Goal: Task Accomplishment & Management: Use online tool/utility

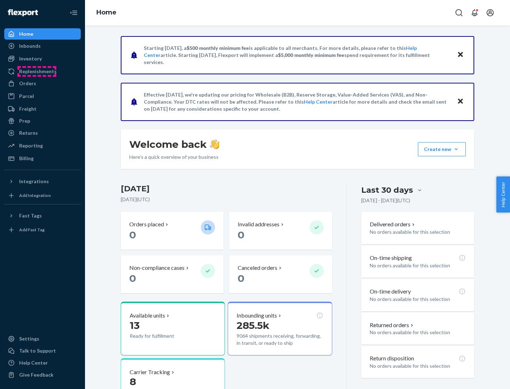
click at [37, 71] on div "Replenishments" at bounding box center [38, 71] width 38 height 7
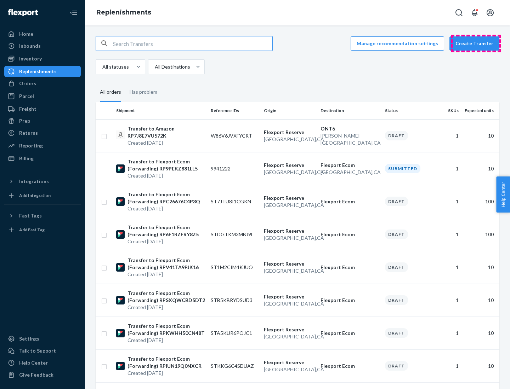
click at [476, 44] on button "Create Transfer" at bounding box center [474, 43] width 50 height 14
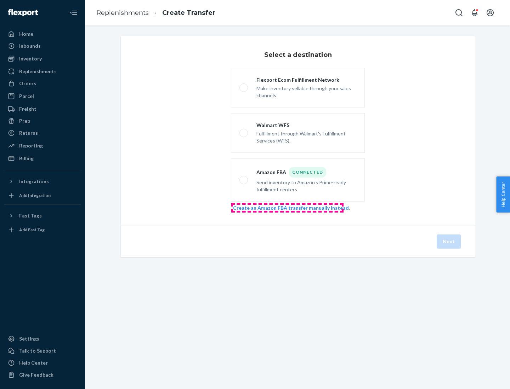
click at [287, 208] on link "Create an Amazon FBA transfer manually instead" at bounding box center [291, 208] width 116 height 6
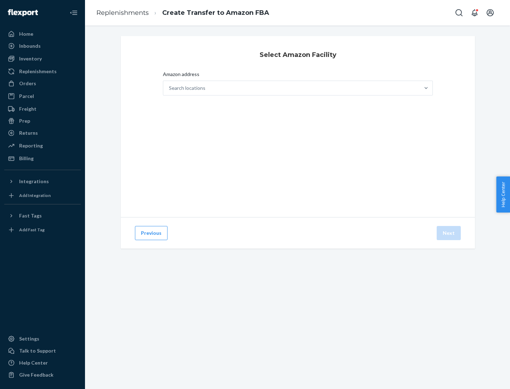
click at [291, 88] on div "Search locations" at bounding box center [291, 88] width 256 height 14
click at [170, 88] on input "Amazon address Search locations" at bounding box center [169, 88] width 1 height 7
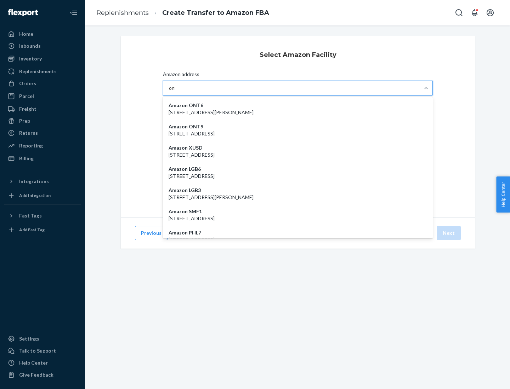
type input "ont6"
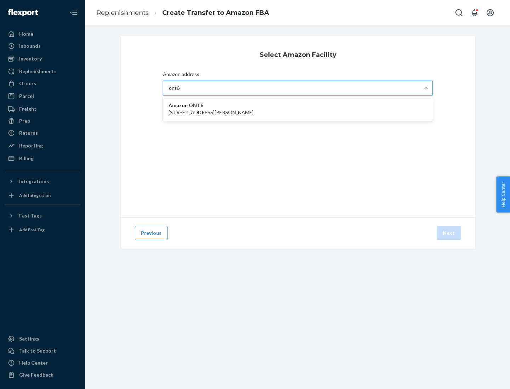
click at [298, 109] on p "[STREET_ADDRESS][PERSON_NAME]" at bounding box center [297, 112] width 258 height 7
click at [180, 92] on input "ont6" at bounding box center [174, 88] width 11 height 7
click at [449, 233] on button "Next" at bounding box center [448, 233] width 24 height 14
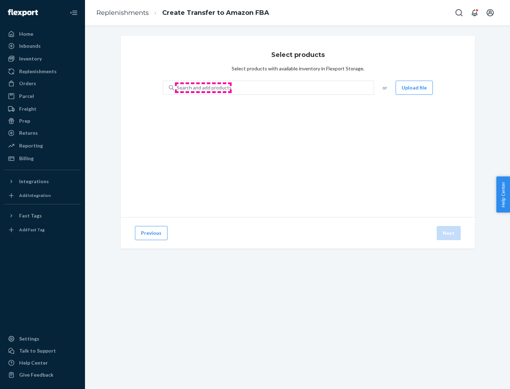
click at [203, 88] on div "Search and add products" at bounding box center [204, 87] width 55 height 7
click at [177, 88] on input "Search and add products" at bounding box center [177, 87] width 1 height 7
type input "test"
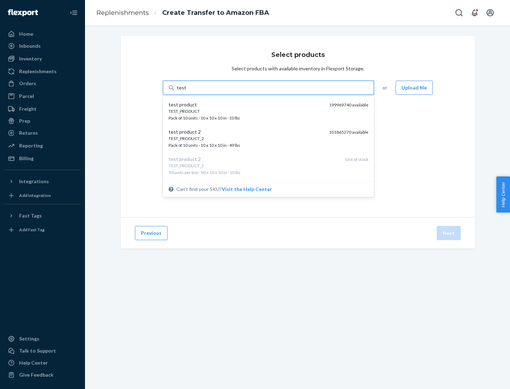
scroll to position [4, 0]
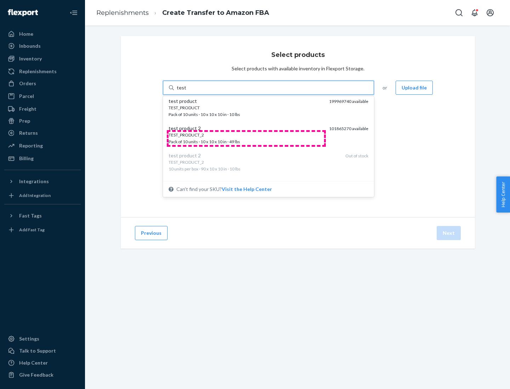
click at [246, 138] on div "TEST_PRODUCT_2 Pack of 10 units · 10 x 10 x 10 in · 49 lbs" at bounding box center [245, 138] width 155 height 13
click at [186, 91] on input "test" at bounding box center [181, 87] width 9 height 7
